Goal: Task Accomplishment & Management: Use online tool/utility

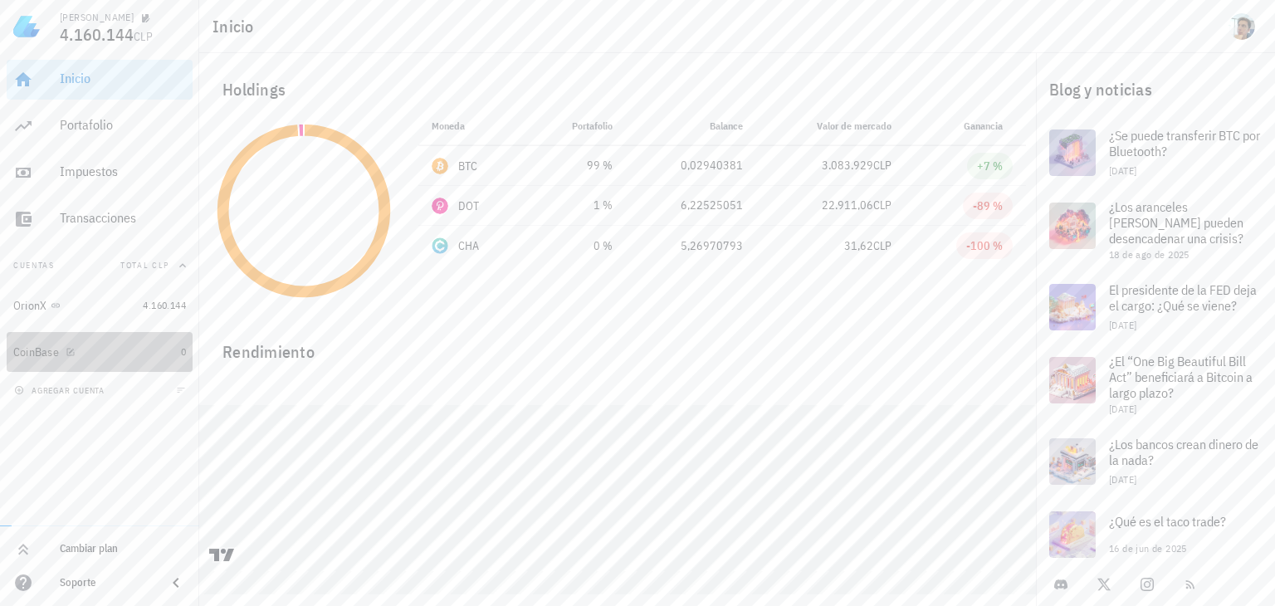
click at [115, 356] on div "CoinBase" at bounding box center [93, 352] width 161 height 16
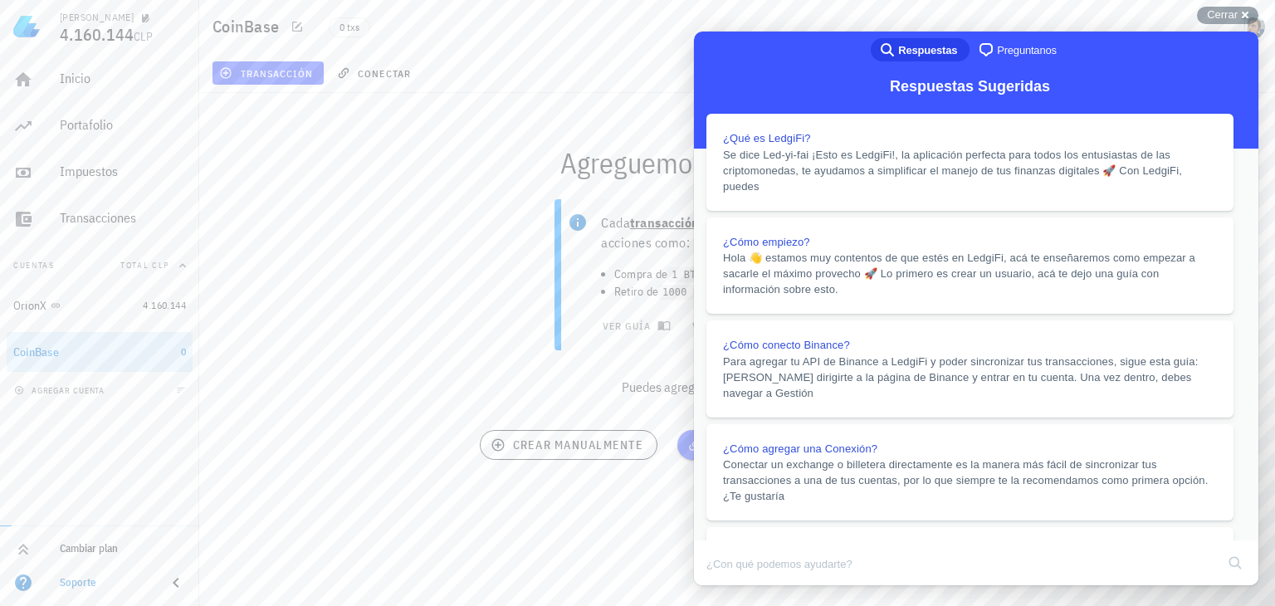
click at [724, 586] on button "Close" at bounding box center [710, 597] width 30 height 22
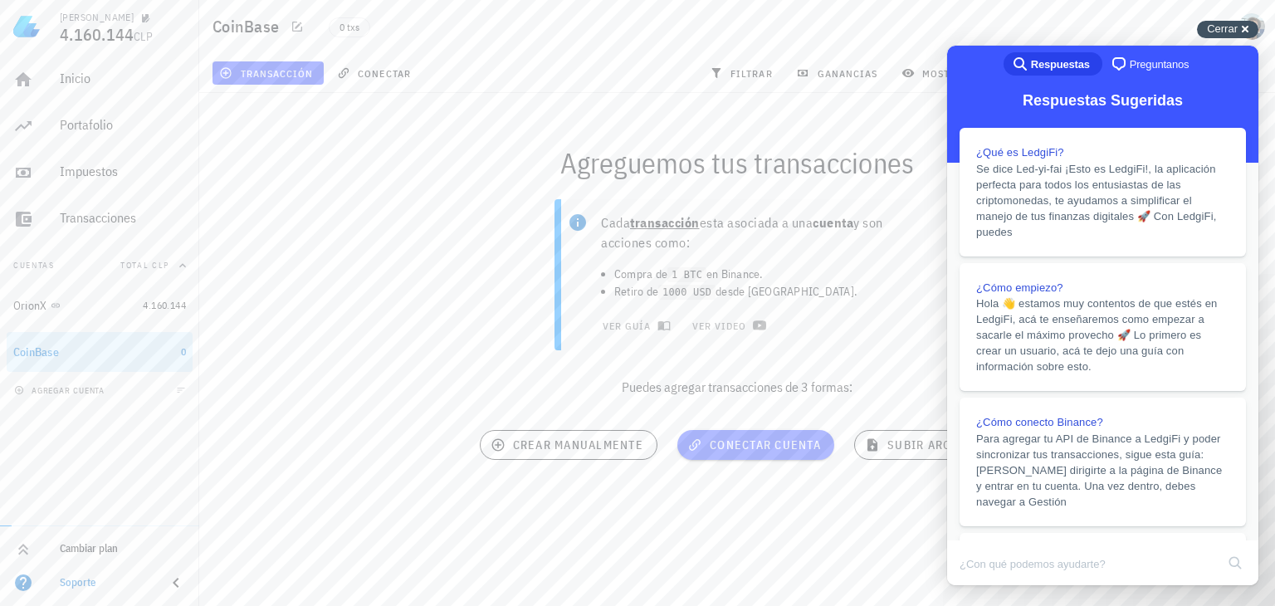
click at [1229, 27] on span "Cerrar" at bounding box center [1222, 28] width 31 height 12
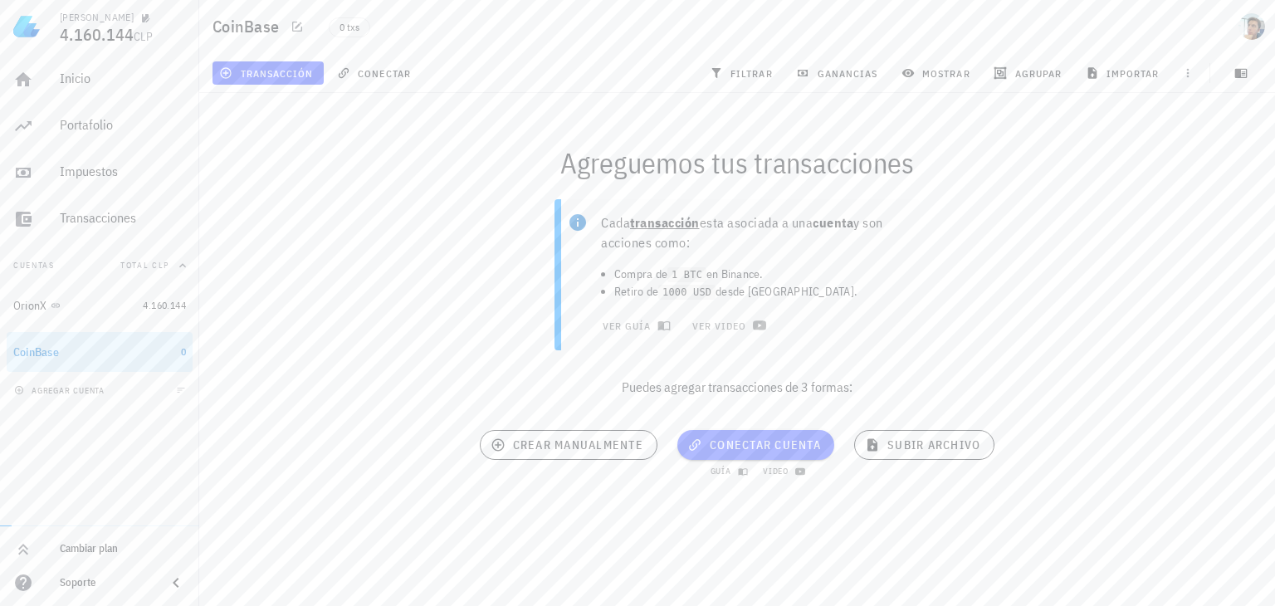
click at [725, 461] on div "guía video" at bounding box center [755, 470] width 157 height 20
click at [729, 452] on span "conectar cuenta" at bounding box center [755, 444] width 130 height 15
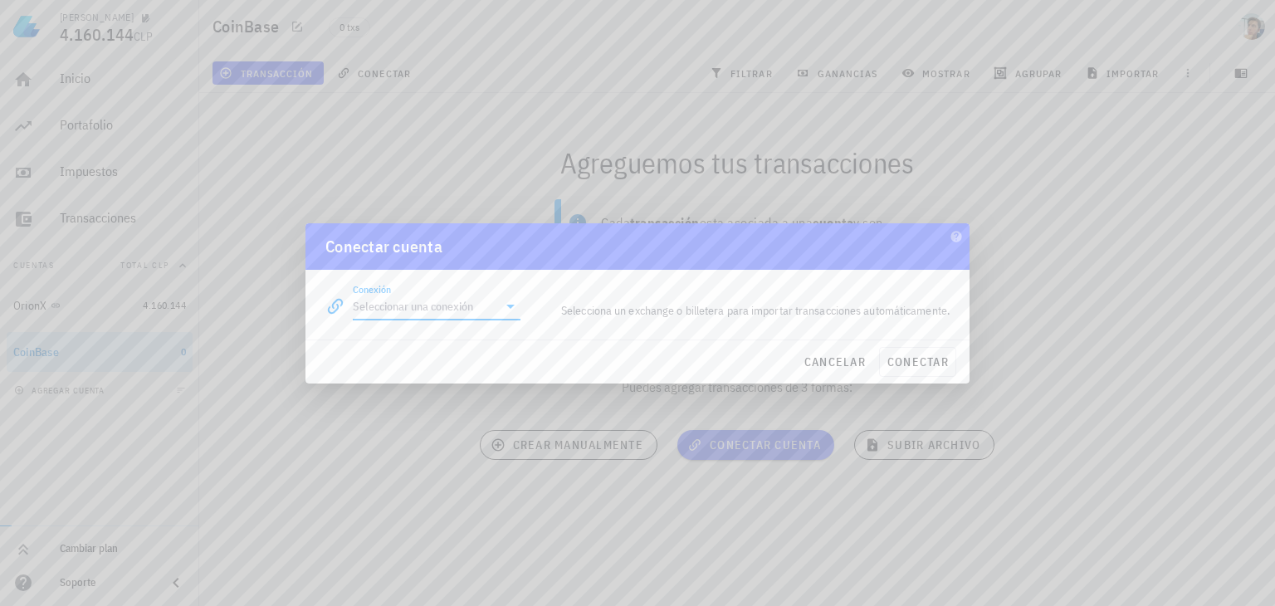
click at [448, 312] on input "Conexión" at bounding box center [425, 306] width 144 height 27
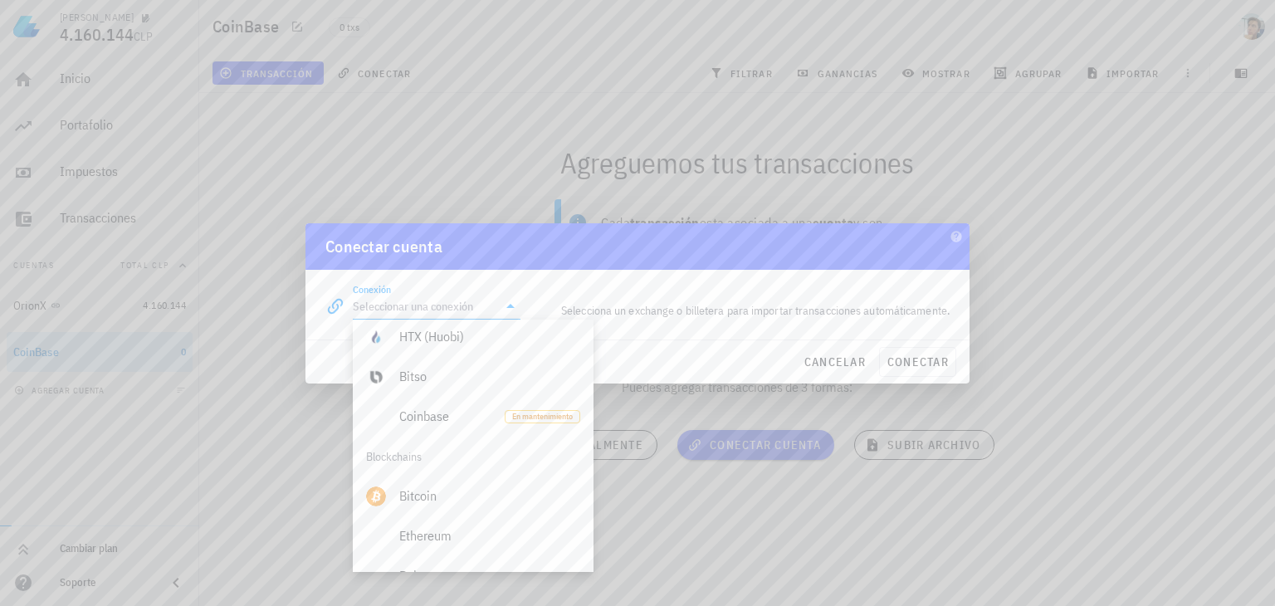
scroll to position [445, 0]
click at [830, 354] on span "cancelar" at bounding box center [834, 361] width 62 height 15
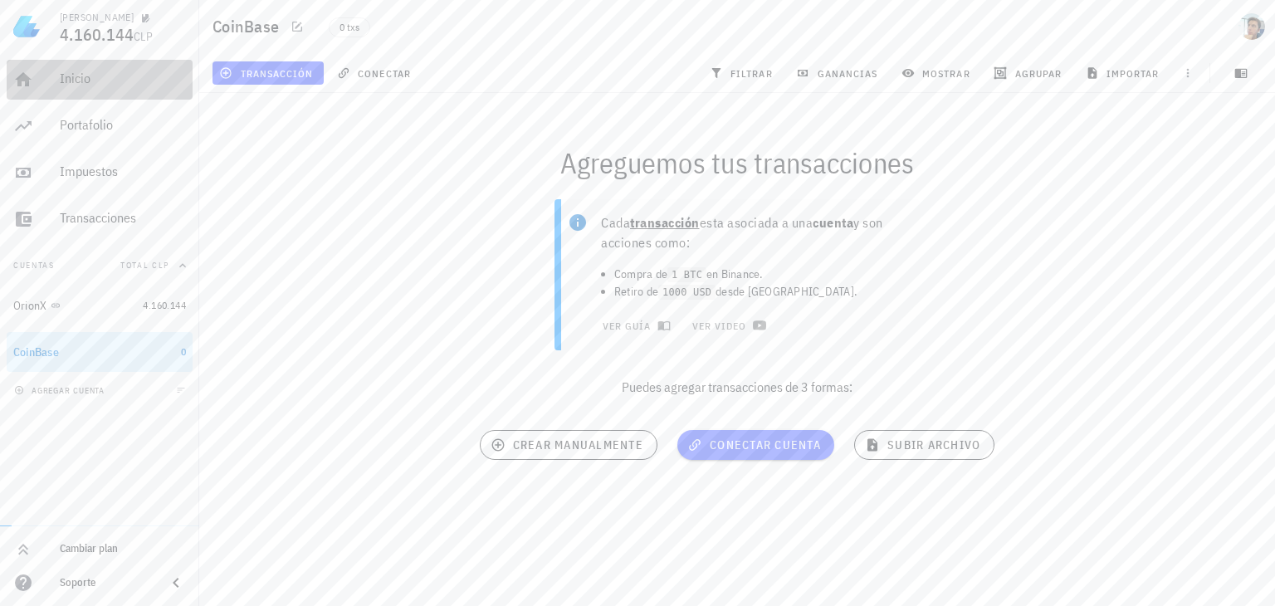
click at [83, 76] on div "Inicio" at bounding box center [123, 79] width 126 height 16
